Goal: Transaction & Acquisition: Book appointment/travel/reservation

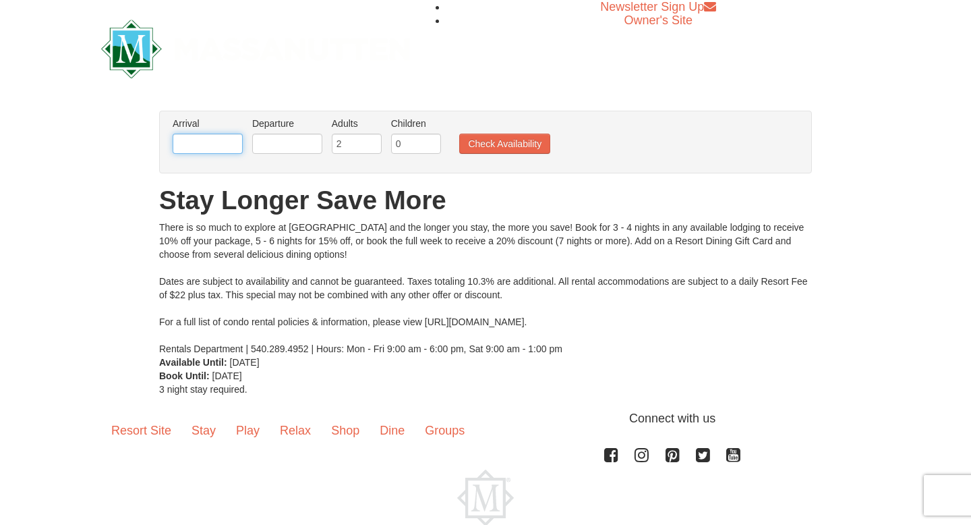
click at [228, 142] on input "text" at bounding box center [208, 143] width 70 height 20
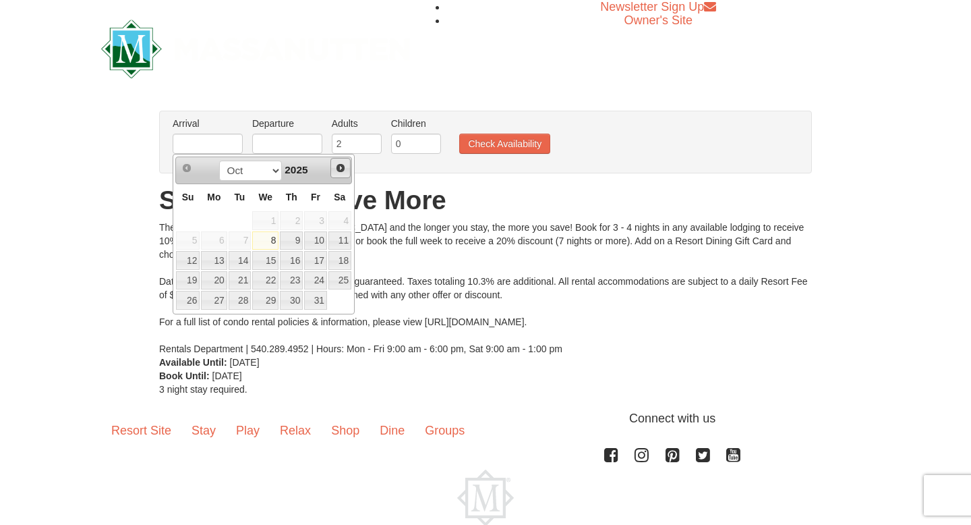
click at [338, 173] on link "Next" at bounding box center [340, 168] width 20 height 20
click at [318, 297] on link "28" at bounding box center [315, 300] width 23 height 19
type input "[DATE]"
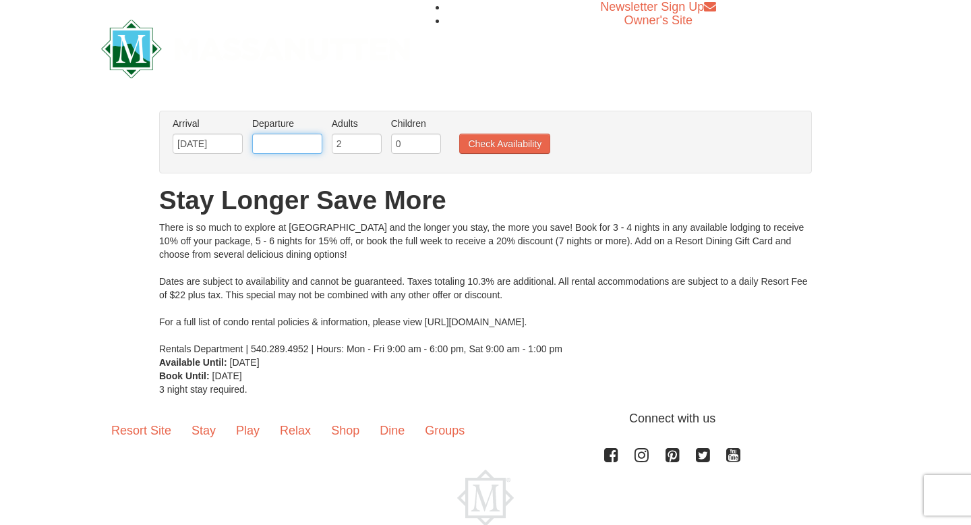
click at [289, 144] on input "text" at bounding box center [287, 143] width 70 height 20
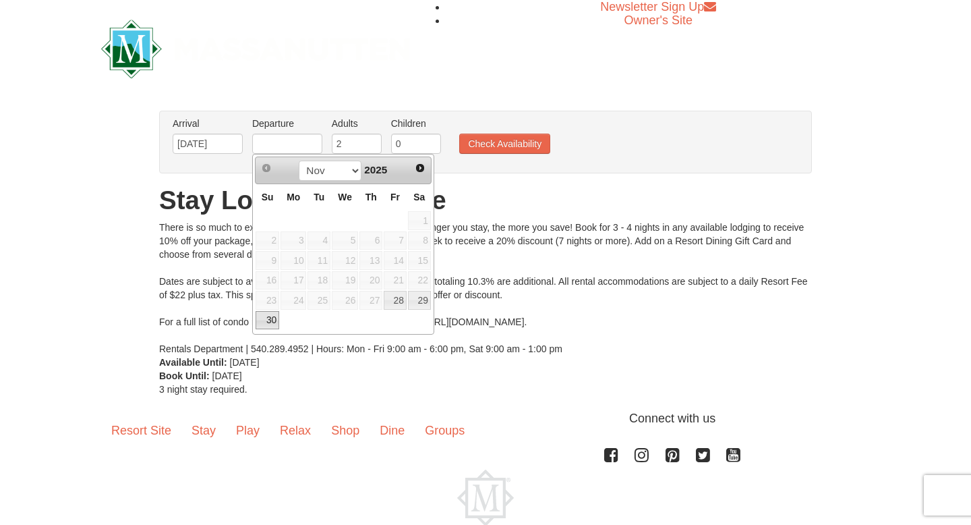
click at [265, 320] on link "30" at bounding box center [268, 320] width 24 height 19
type input "[DATE]"
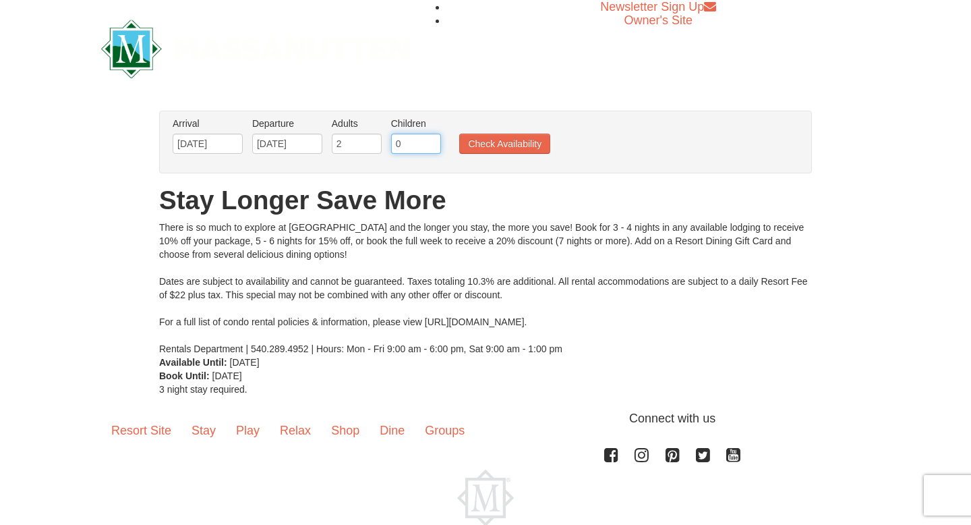
click at [409, 150] on input "0" at bounding box center [416, 143] width 50 height 20
click at [438, 143] on input "0" at bounding box center [416, 143] width 50 height 20
click at [434, 143] on input "1" at bounding box center [416, 143] width 50 height 20
click at [434, 143] on input "2" at bounding box center [416, 143] width 50 height 20
type input "3"
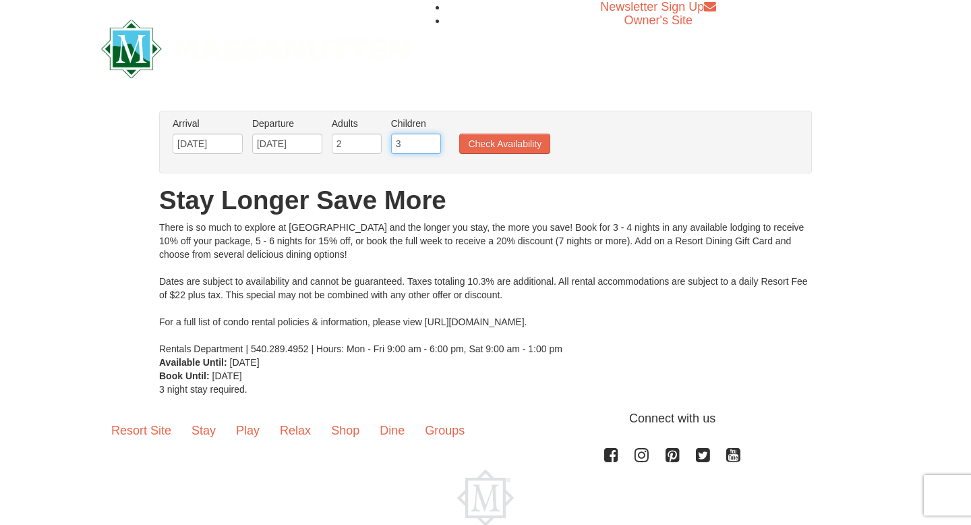
click at [434, 143] on input "3" at bounding box center [416, 143] width 50 height 20
click at [483, 144] on button "Check Availability" at bounding box center [504, 143] width 91 height 20
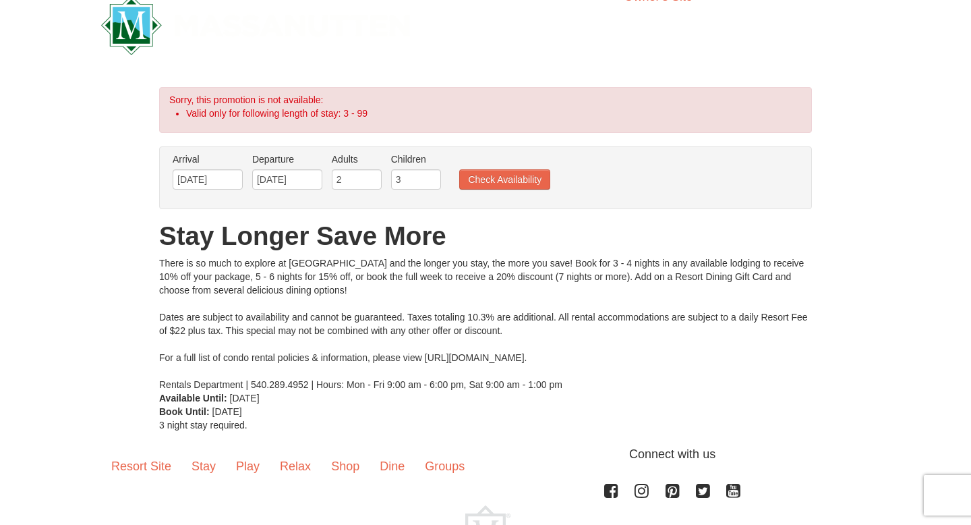
scroll to position [25, 0]
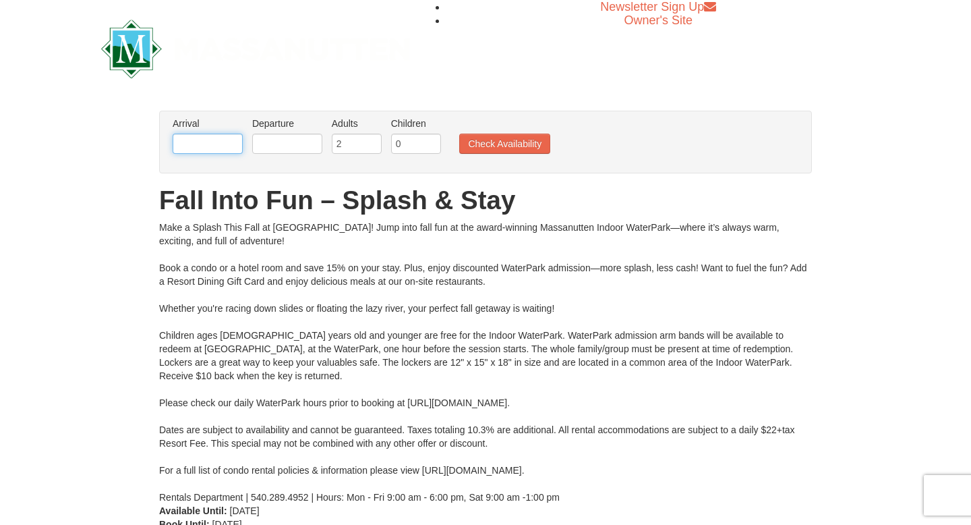
click at [220, 148] on input "text" at bounding box center [208, 143] width 70 height 20
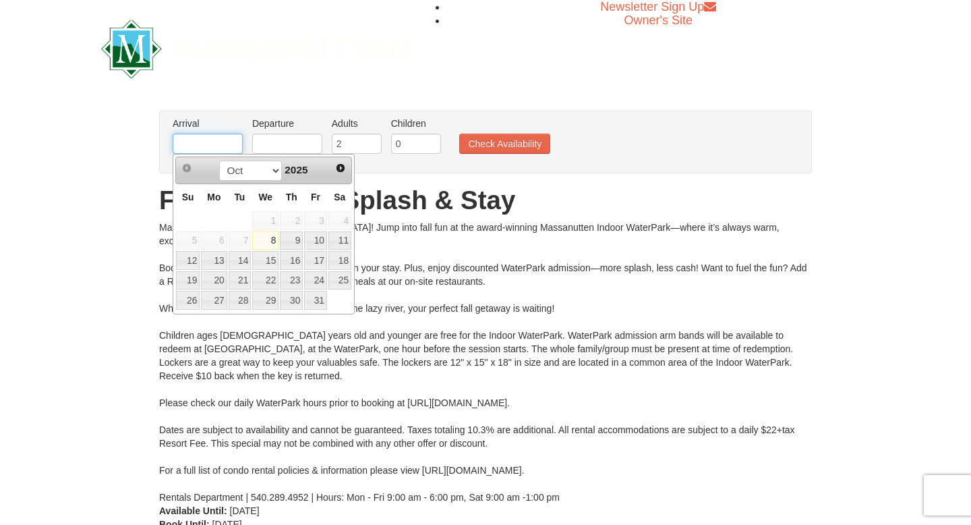
type input "[DATE]"
click at [288, 144] on input "text" at bounding box center [287, 143] width 70 height 20
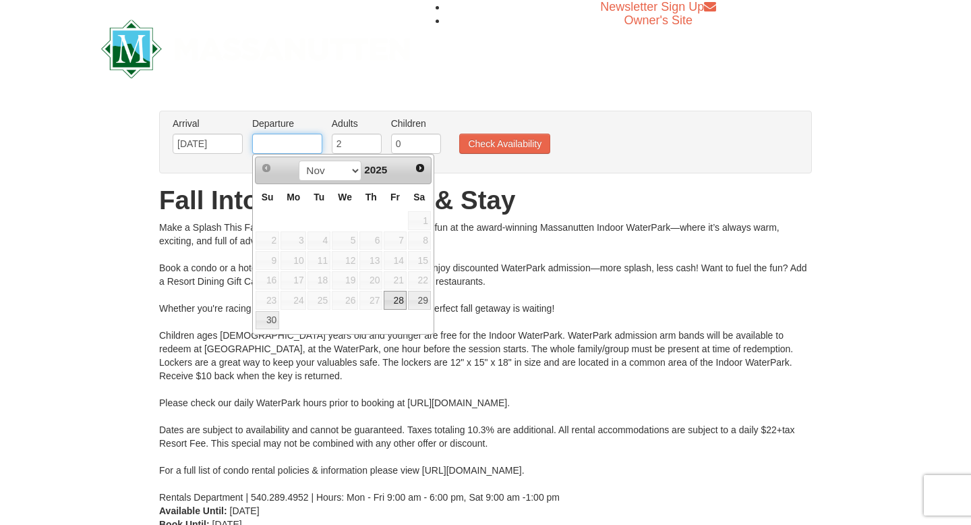
type input "[DATE]"
click at [432, 140] on input "1" at bounding box center [416, 143] width 50 height 20
click at [432, 140] on input "2" at bounding box center [416, 143] width 50 height 20
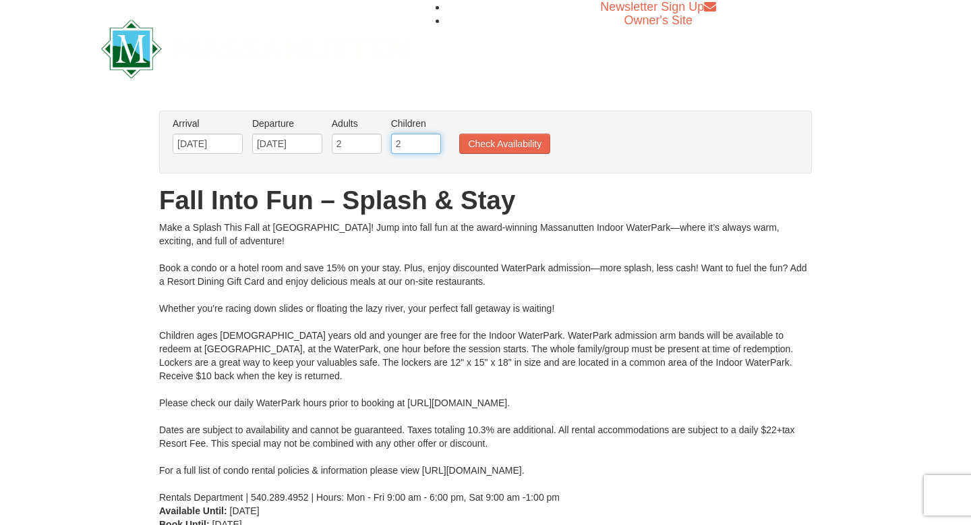
type input "3"
click at [432, 140] on input "3" at bounding box center [416, 143] width 50 height 20
click at [481, 150] on button "Check Availability" at bounding box center [504, 143] width 91 height 20
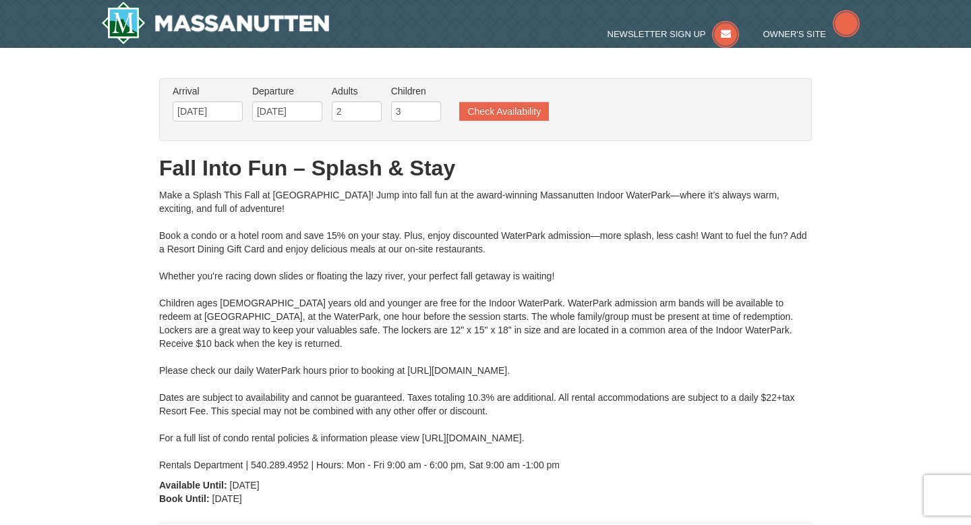
type input "[DATE]"
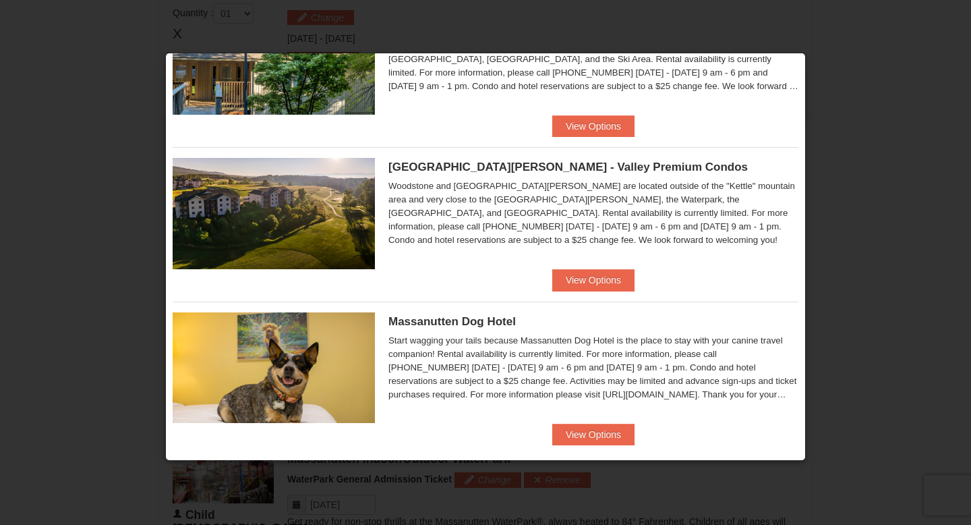
scroll to position [572, 0]
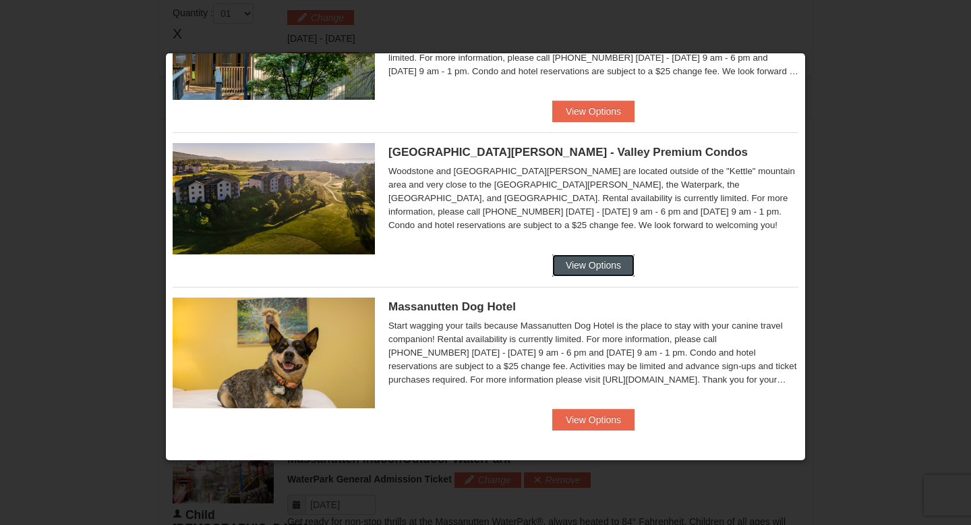
click at [615, 262] on button "View Options" at bounding box center [593, 265] width 82 height 22
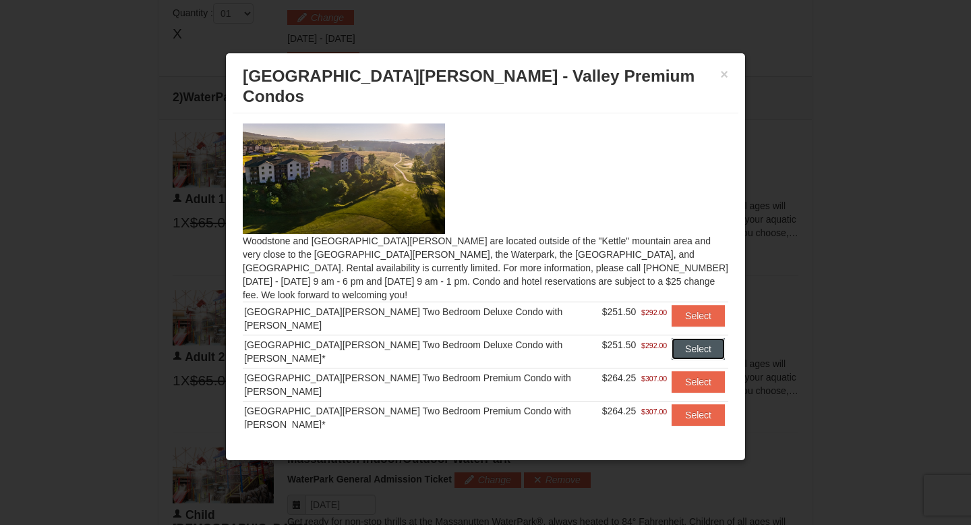
click at [686, 338] on button "Select" at bounding box center [698, 349] width 53 height 22
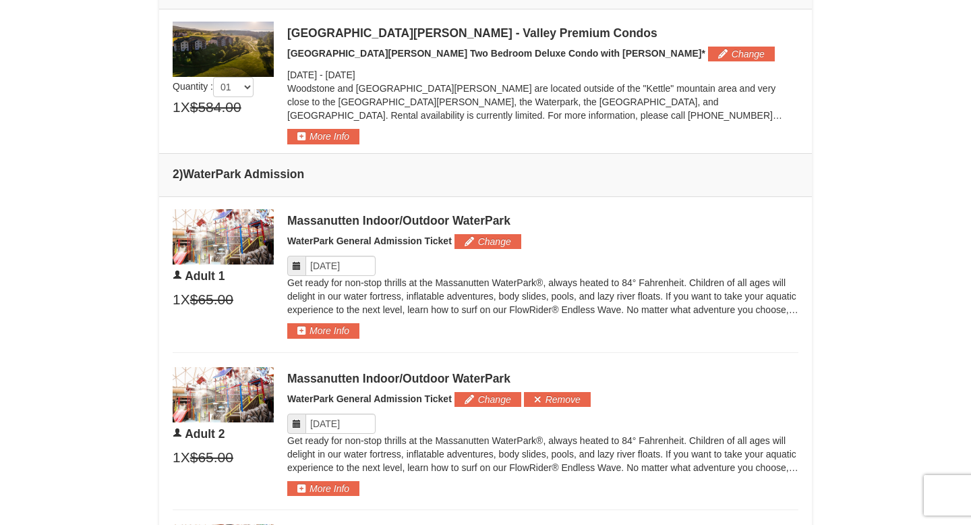
scroll to position [529, 0]
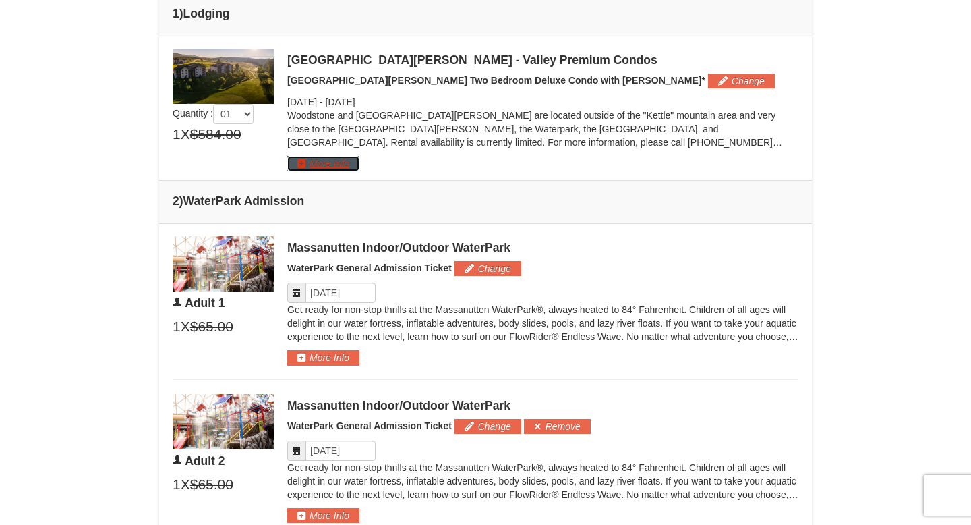
click at [353, 157] on button "More Info" at bounding box center [323, 163] width 72 height 15
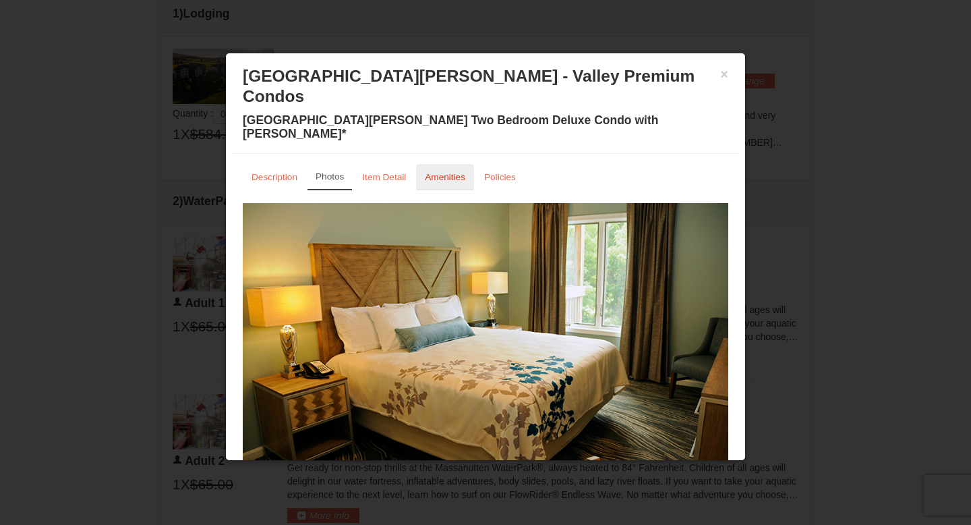
click at [458, 172] on small "Amenities" at bounding box center [445, 177] width 40 height 10
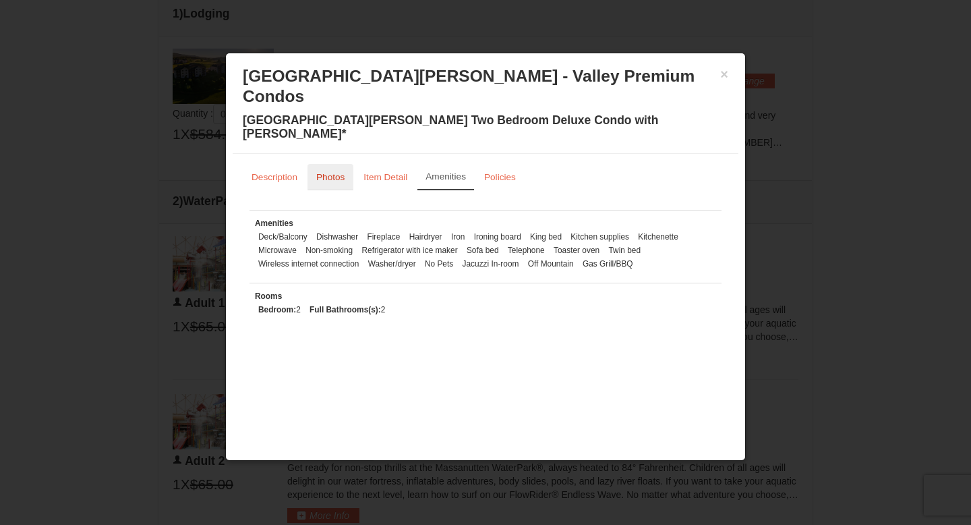
click at [334, 172] on small "Photos" at bounding box center [330, 177] width 28 height 10
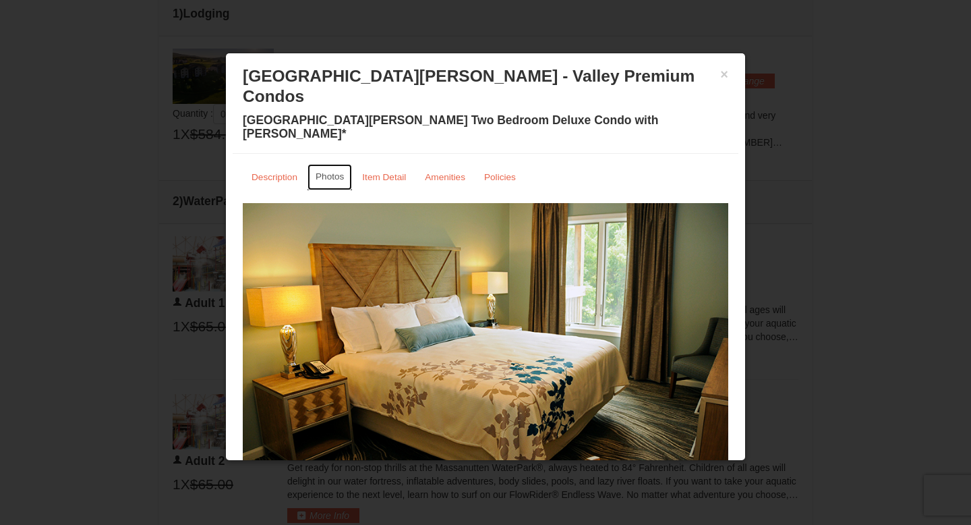
scroll to position [24, 0]
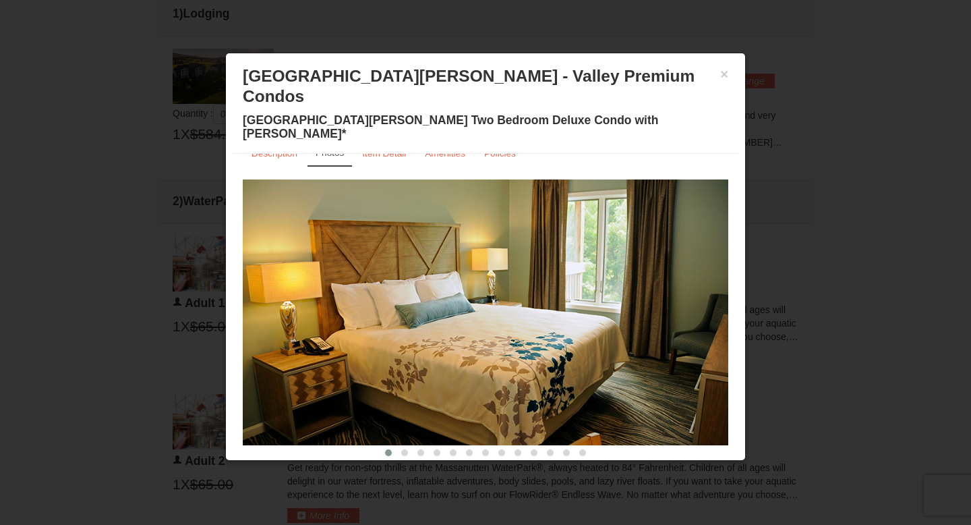
click at [703, 268] on img at bounding box center [485, 312] width 485 height 266
click at [403, 449] on span at bounding box center [404, 452] width 7 height 7
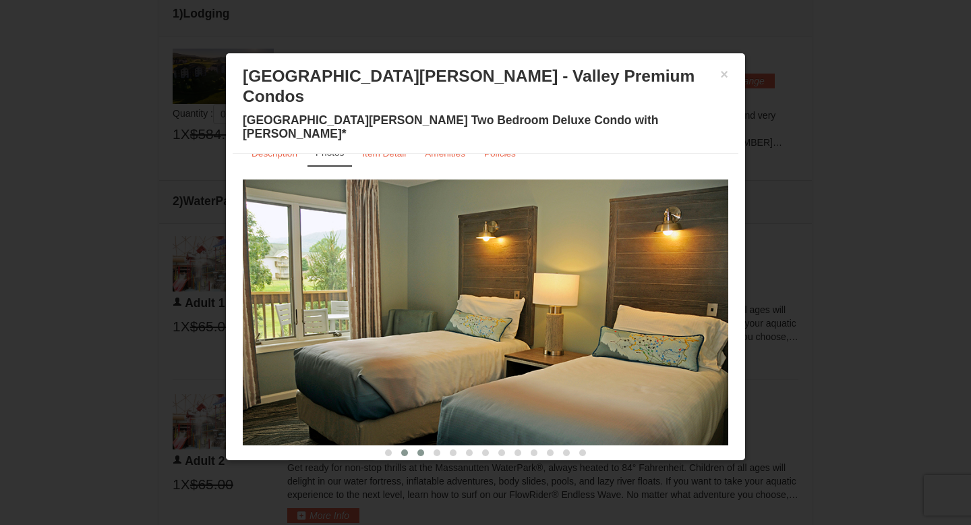
click at [417, 449] on span at bounding box center [420, 452] width 7 height 7
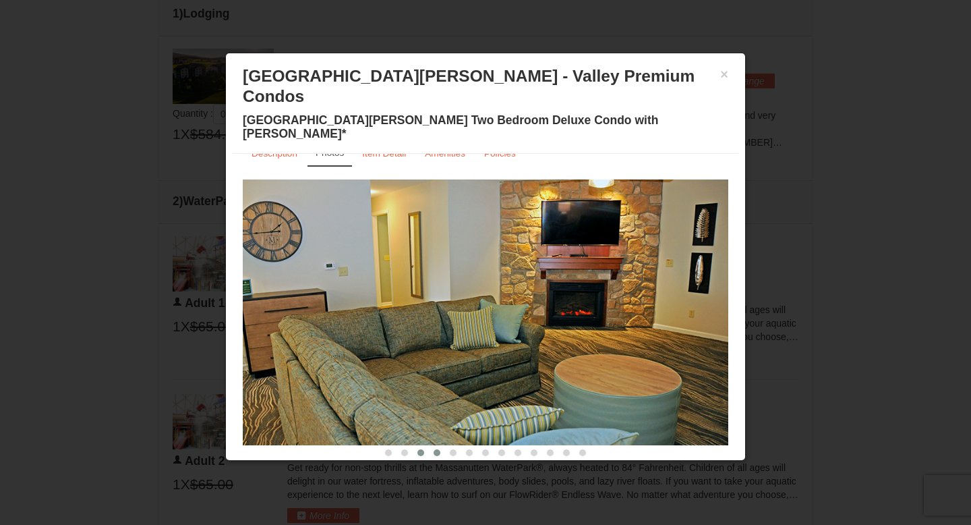
click at [438, 449] on span at bounding box center [437, 452] width 7 height 7
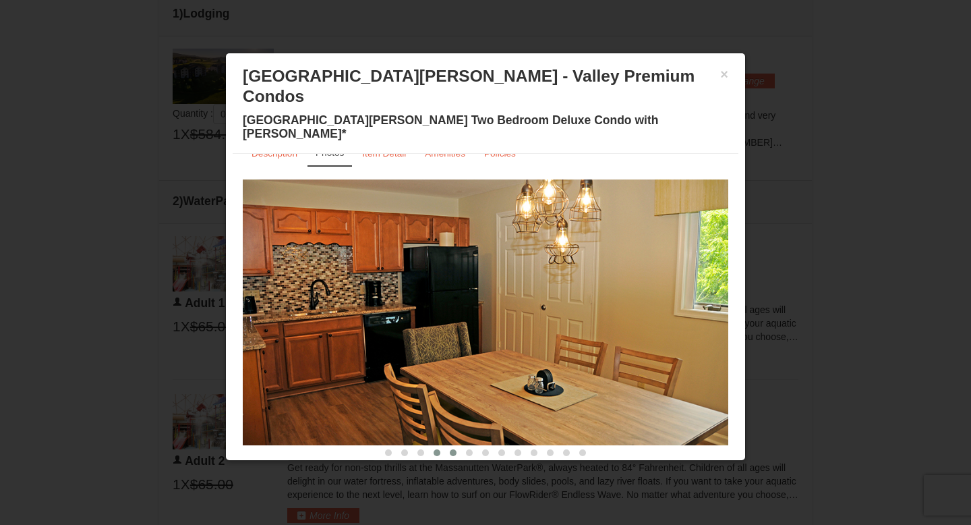
click at [458, 446] on button at bounding box center [453, 452] width 16 height 13
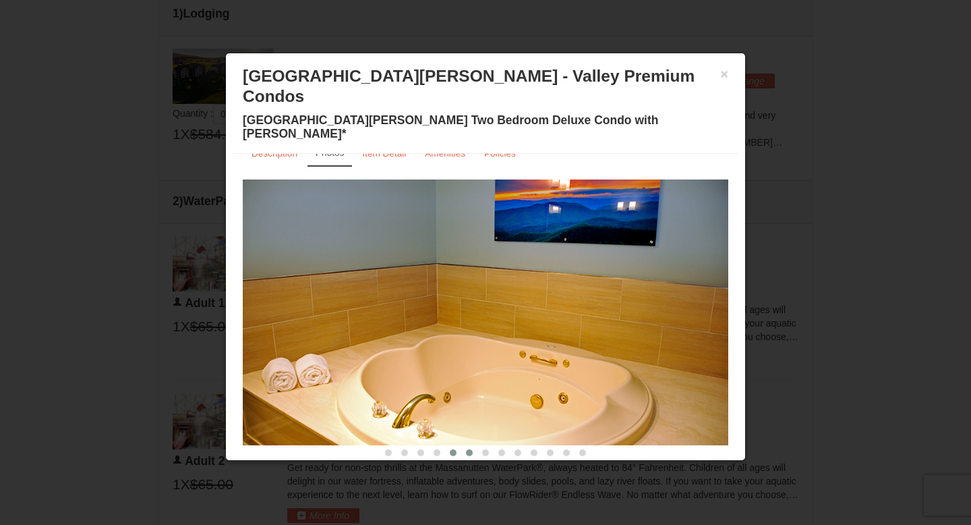
click at [473, 446] on button at bounding box center [469, 452] width 16 height 13
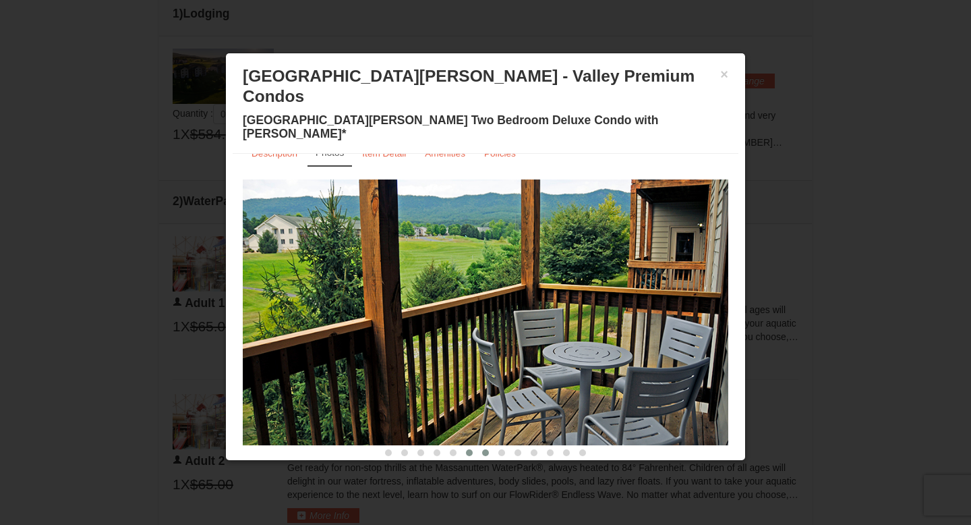
click at [493, 446] on button at bounding box center [485, 452] width 16 height 13
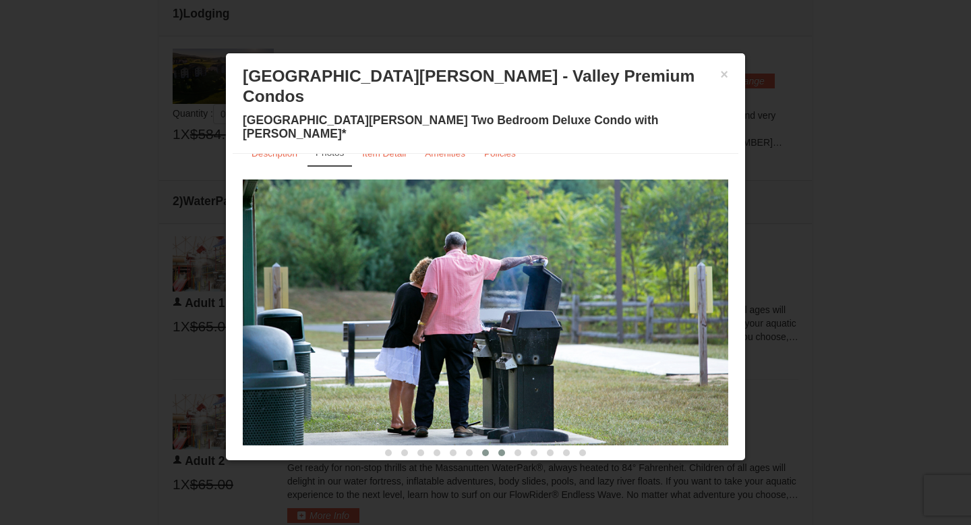
click at [508, 446] on button at bounding box center [502, 452] width 16 height 13
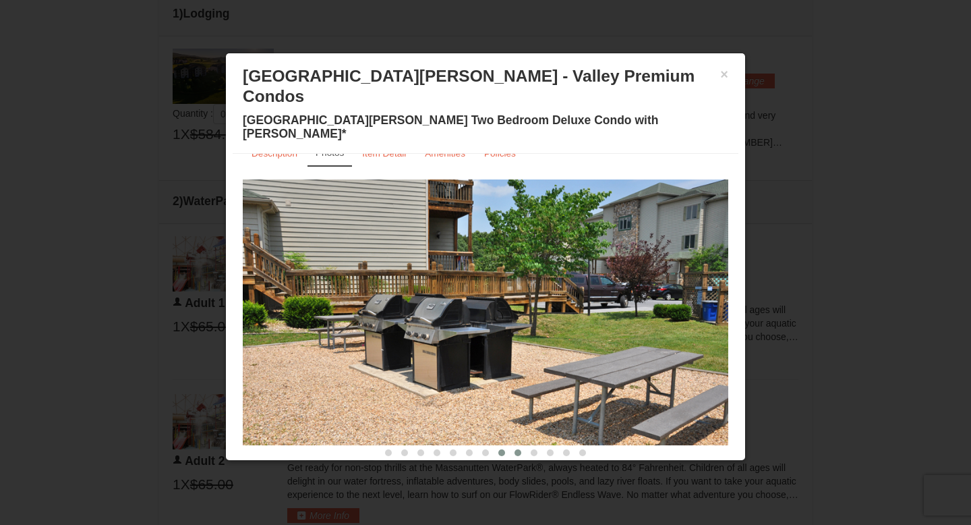
click at [523, 446] on button at bounding box center [518, 452] width 16 height 13
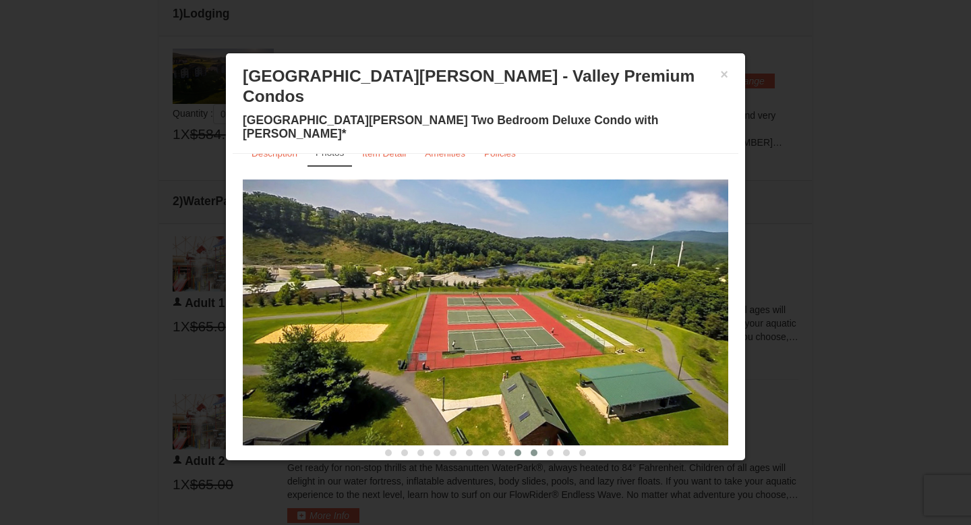
click at [537, 449] on span at bounding box center [534, 452] width 7 height 7
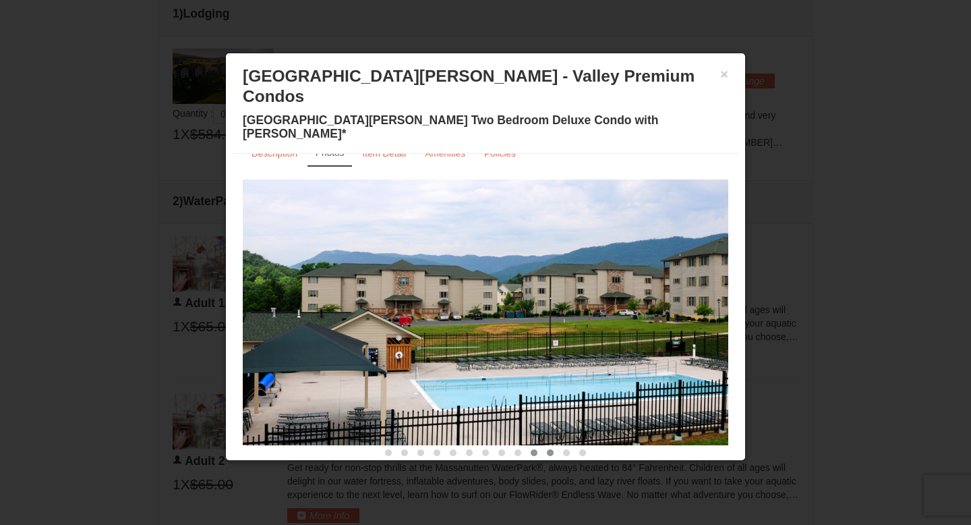
click at [552, 449] on span at bounding box center [550, 452] width 7 height 7
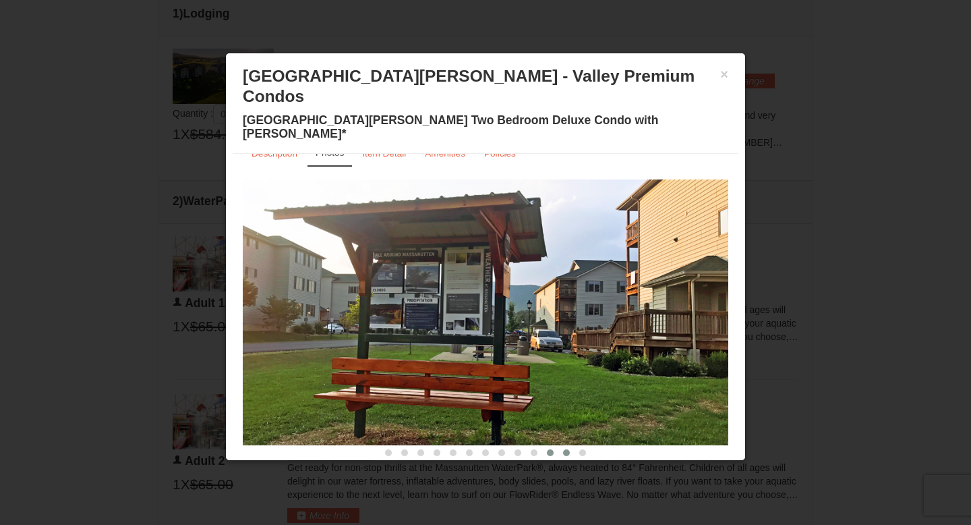
click at [569, 449] on span at bounding box center [566, 452] width 7 height 7
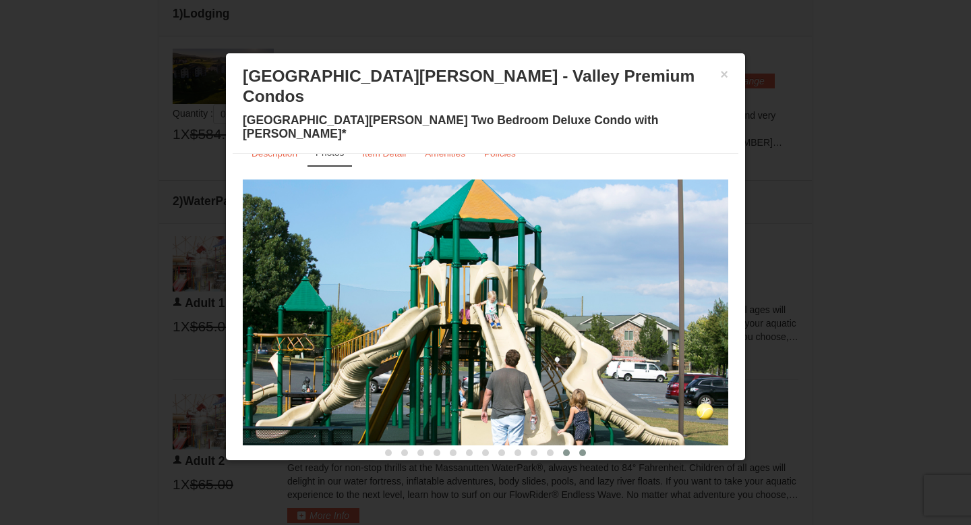
click at [583, 449] on span at bounding box center [582, 452] width 7 height 7
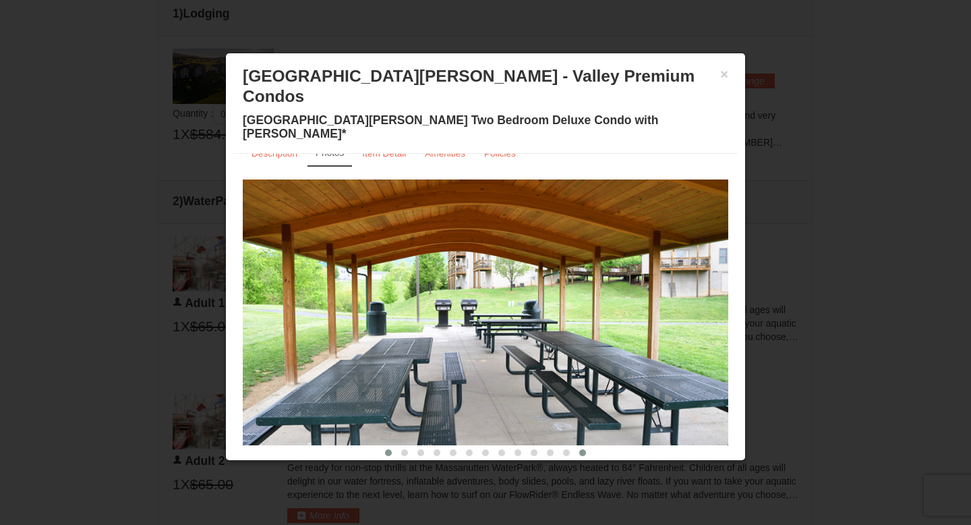
click at [390, 449] on span at bounding box center [388, 452] width 7 height 7
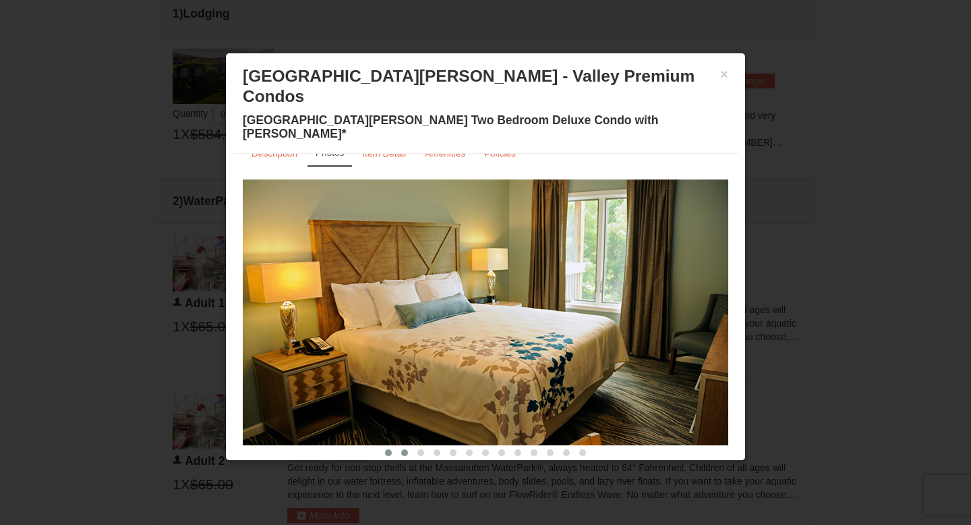
click at [410, 446] on button at bounding box center [404, 452] width 16 height 13
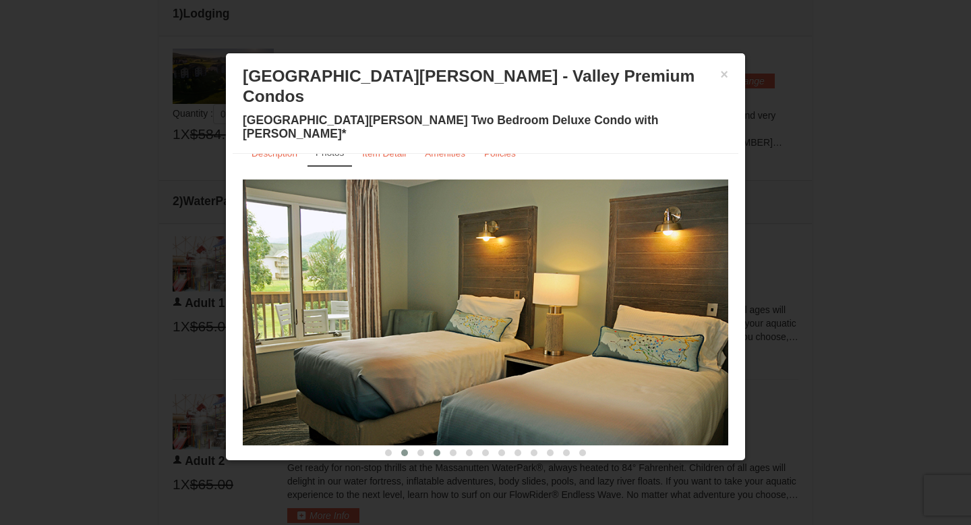
click at [432, 446] on button at bounding box center [437, 452] width 16 height 13
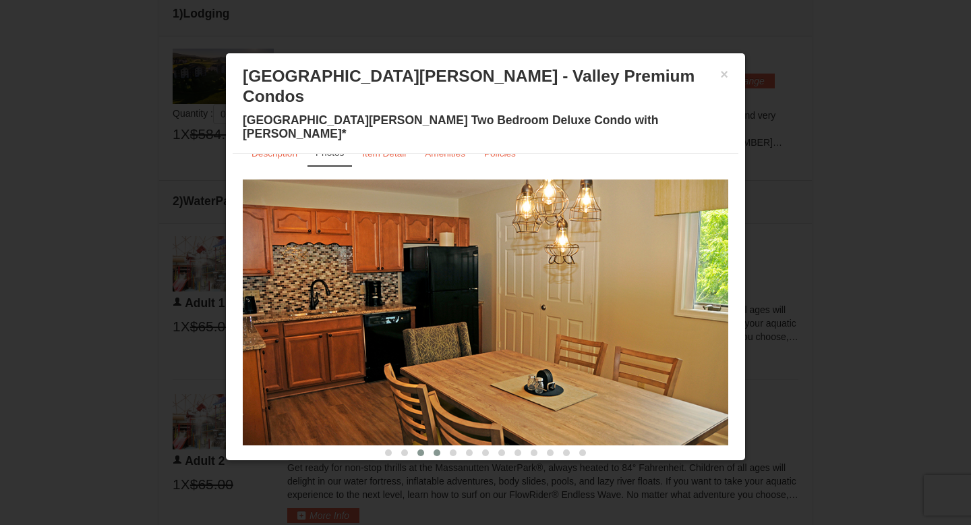
click at [421, 449] on span at bounding box center [420, 452] width 7 height 7
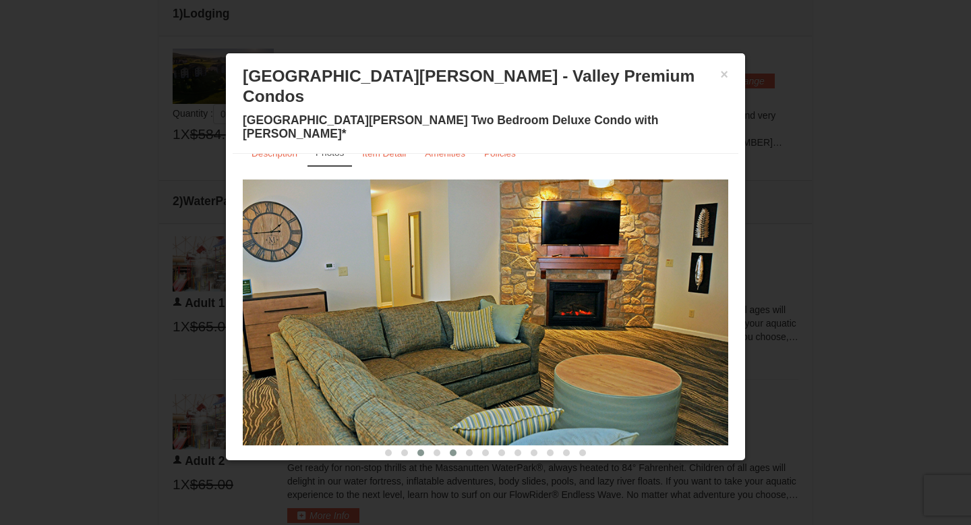
click at [448, 446] on button at bounding box center [453, 452] width 16 height 13
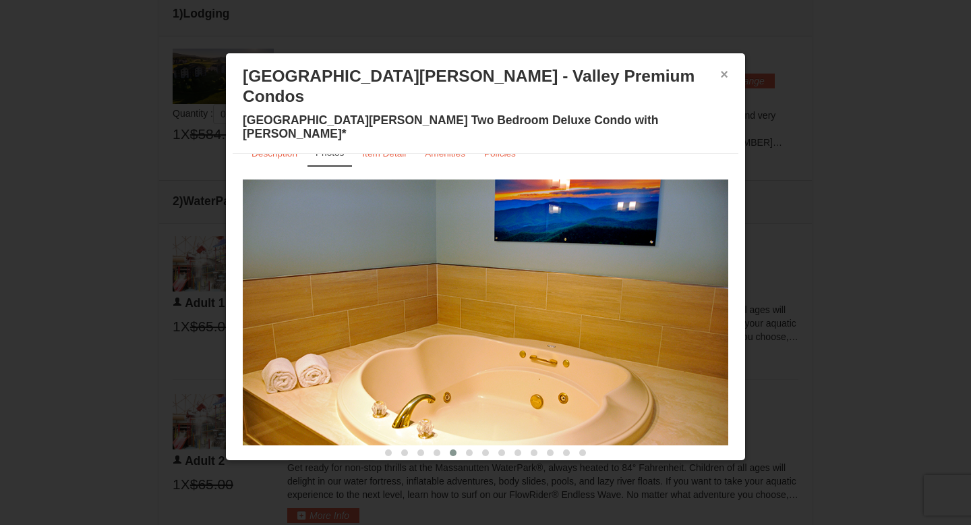
click at [727, 77] on button "×" at bounding box center [724, 73] width 8 height 13
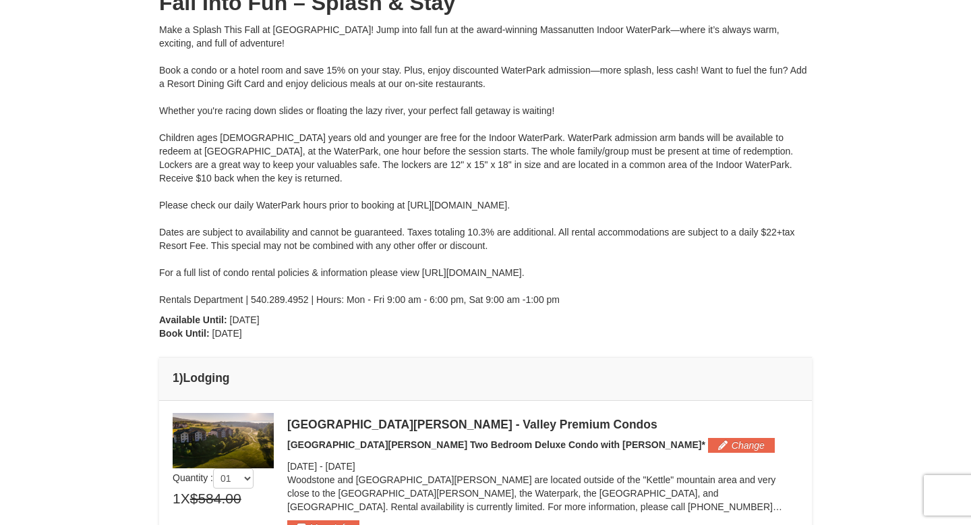
scroll to position [0, 0]
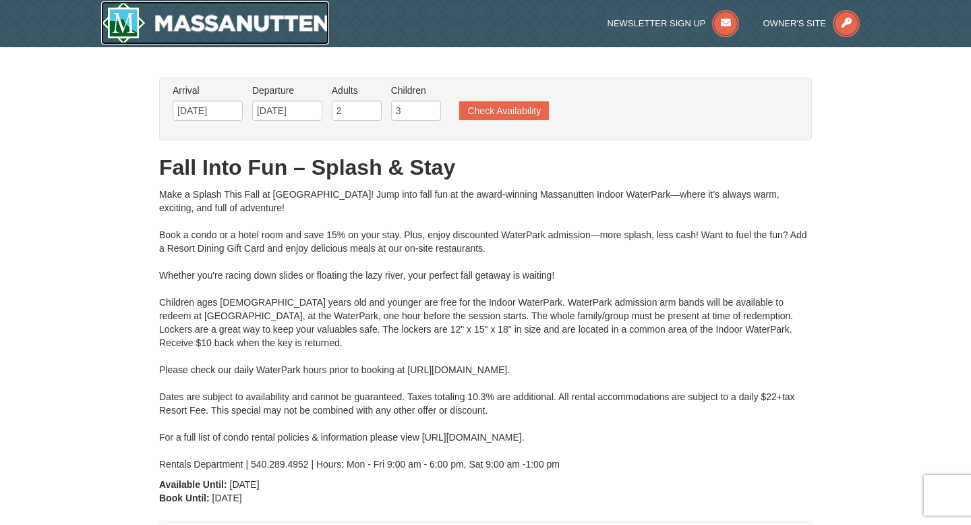
click at [223, 20] on img at bounding box center [215, 22] width 228 height 43
